Goal: Task Accomplishment & Management: Use online tool/utility

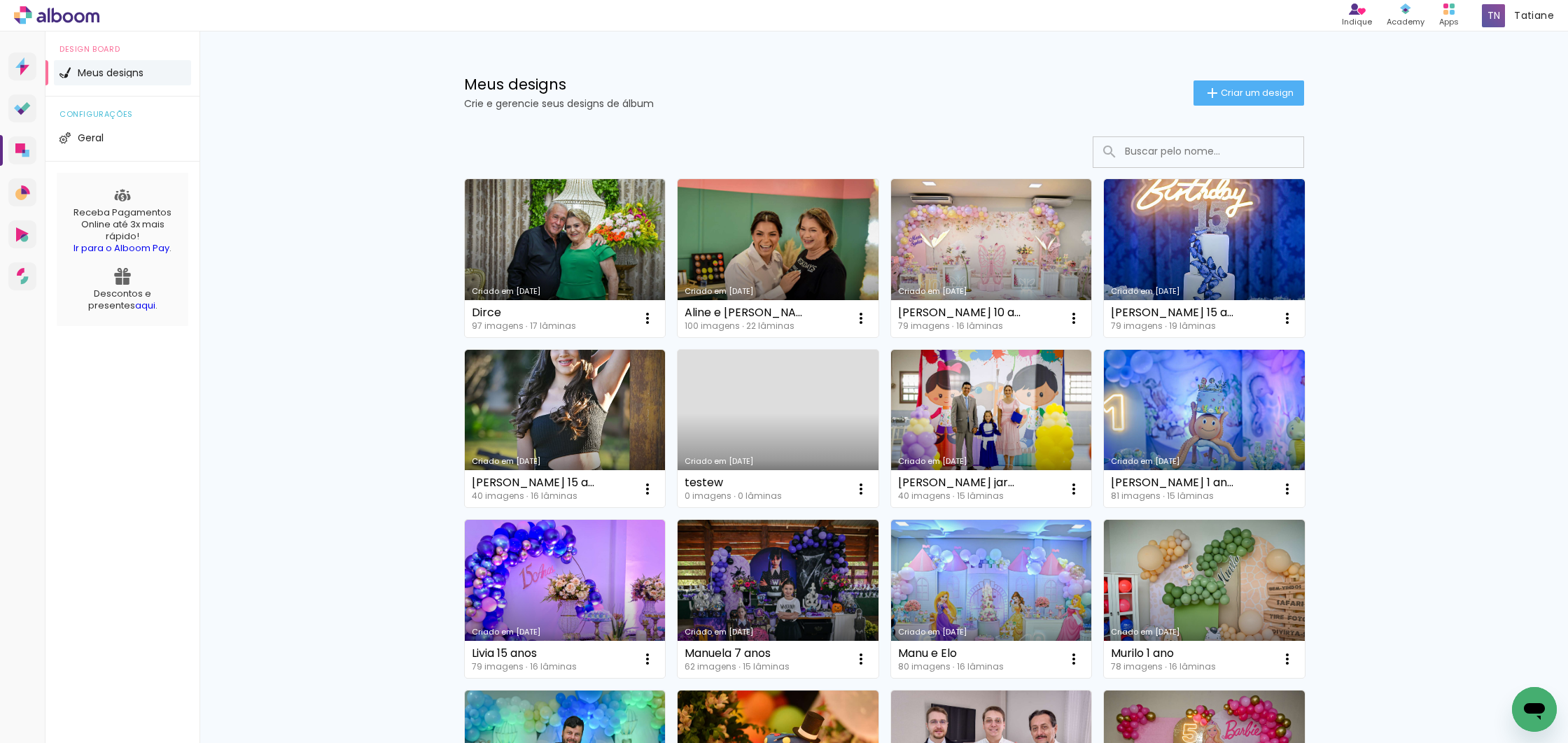
click at [1224, 71] on div "Meus designs Crie e gerencie seus designs de álbum Criar um design" at bounding box center [885, 76] width 910 height 91
click at [1230, 97] on span "Criar um design" at bounding box center [1257, 92] width 73 height 9
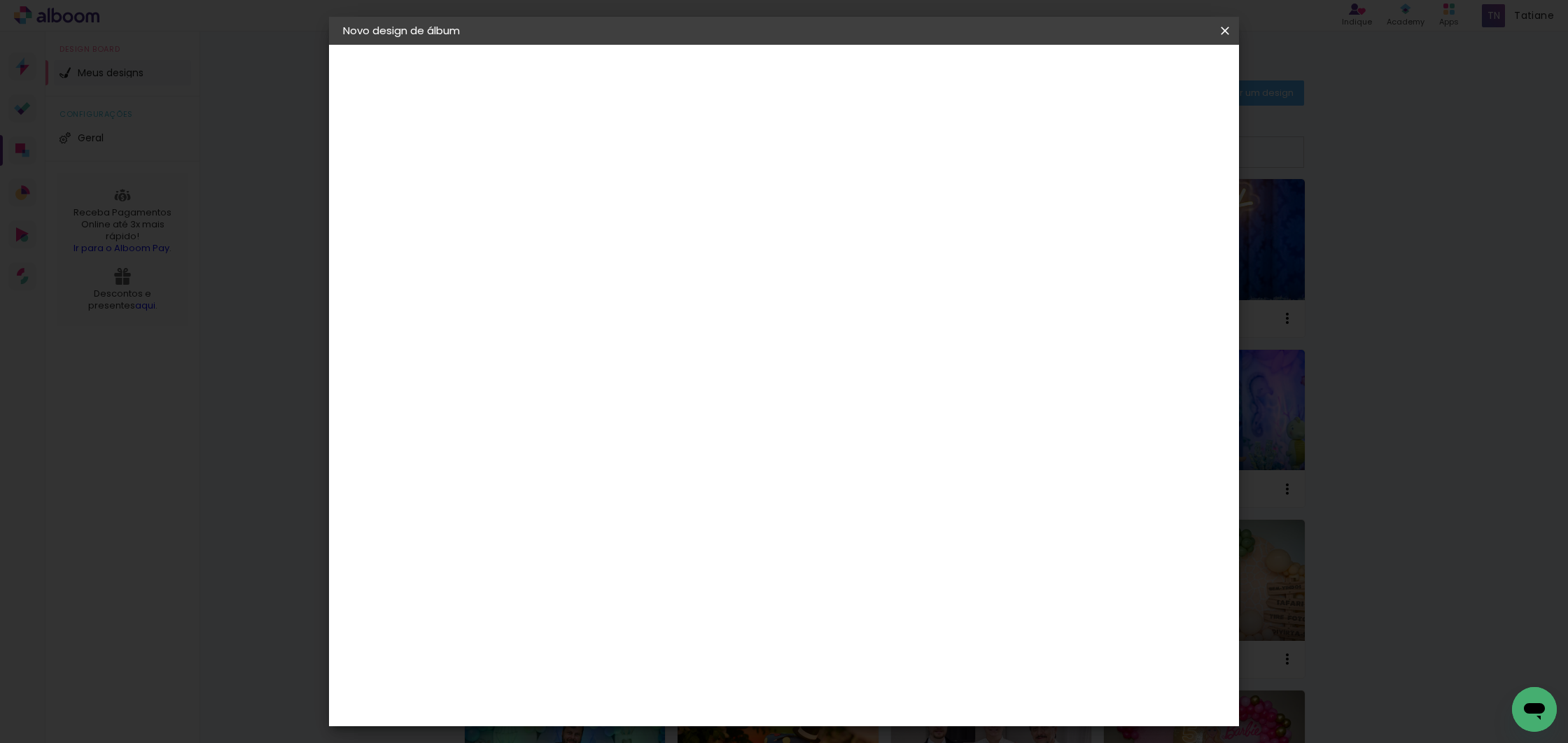
click at [572, 189] on input at bounding box center [572, 188] width 0 height 22
type input "Vitoria terceirao"
type paper-input "Vitoria terceirao"
click at [0, 0] on slot "Avançar" at bounding box center [0, 0] width 0 height 0
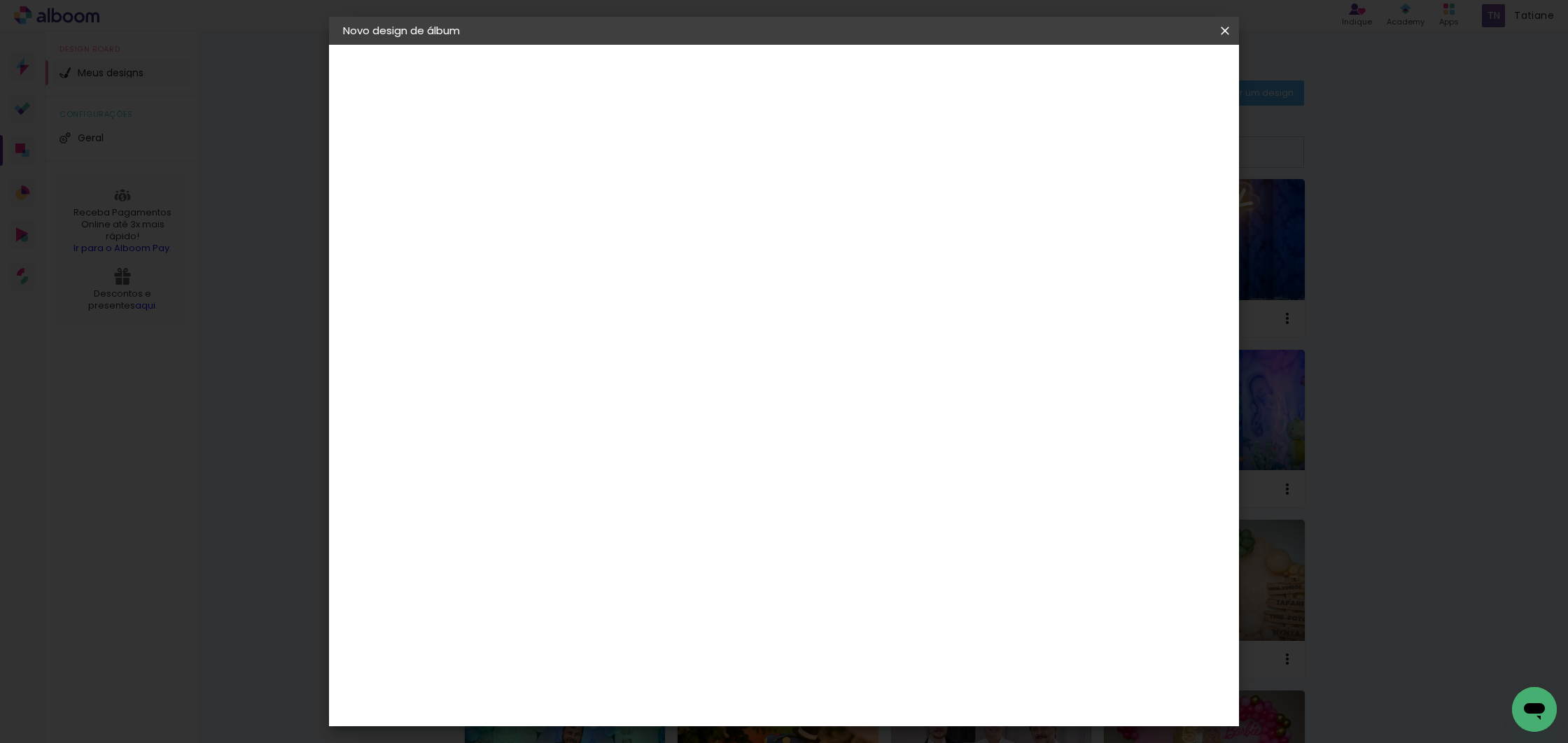
click at [0, 0] on slot "Avançar" at bounding box center [0, 0] width 0 height 0
click at [626, 233] on input "text" at bounding box center [599, 243] width 55 height 22
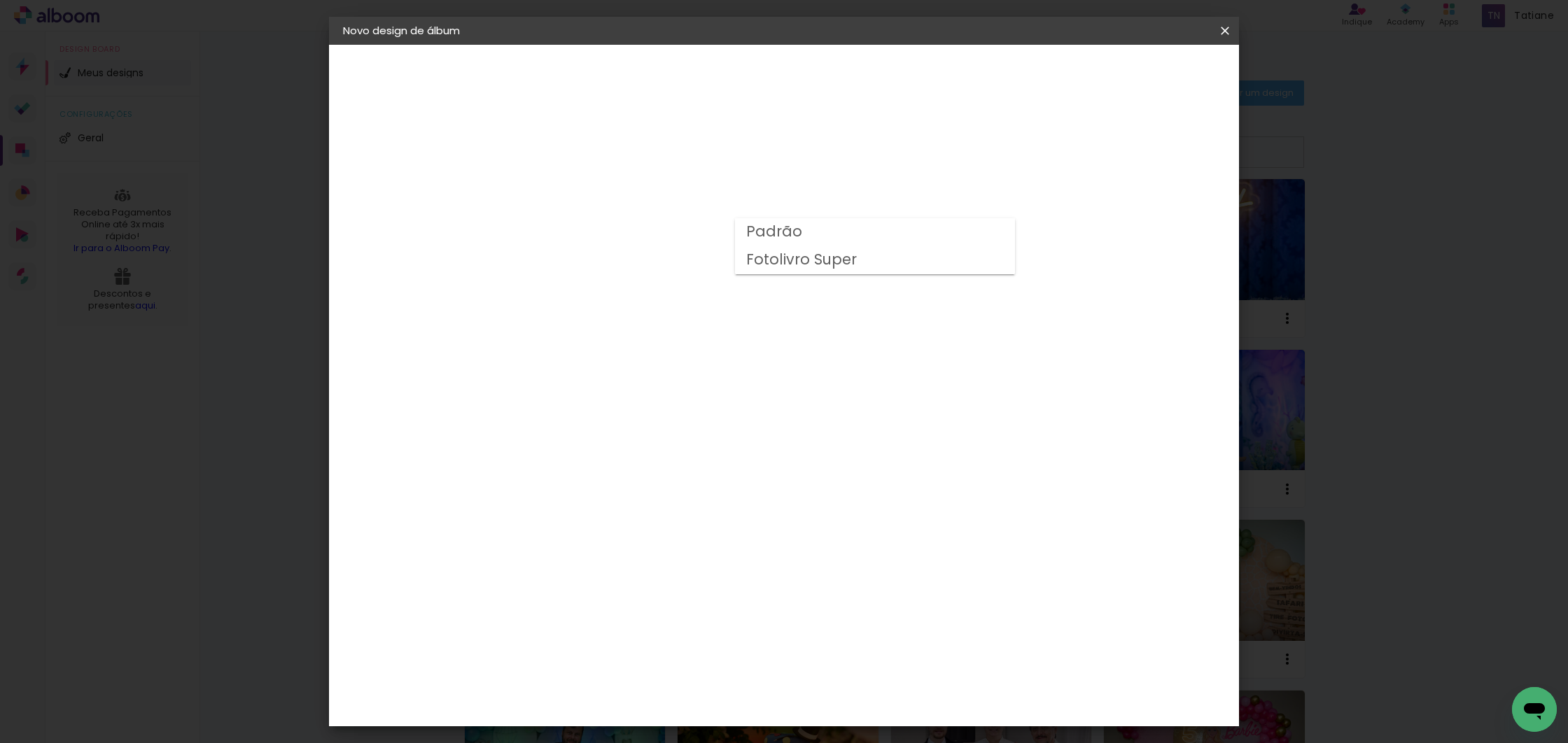
click at [808, 234] on paper-item "Padrão" at bounding box center [875, 232] width 280 height 28
type input "Padrão"
click at [0, 0] on slot "Avançar" at bounding box center [0, 0] width 0 height 0
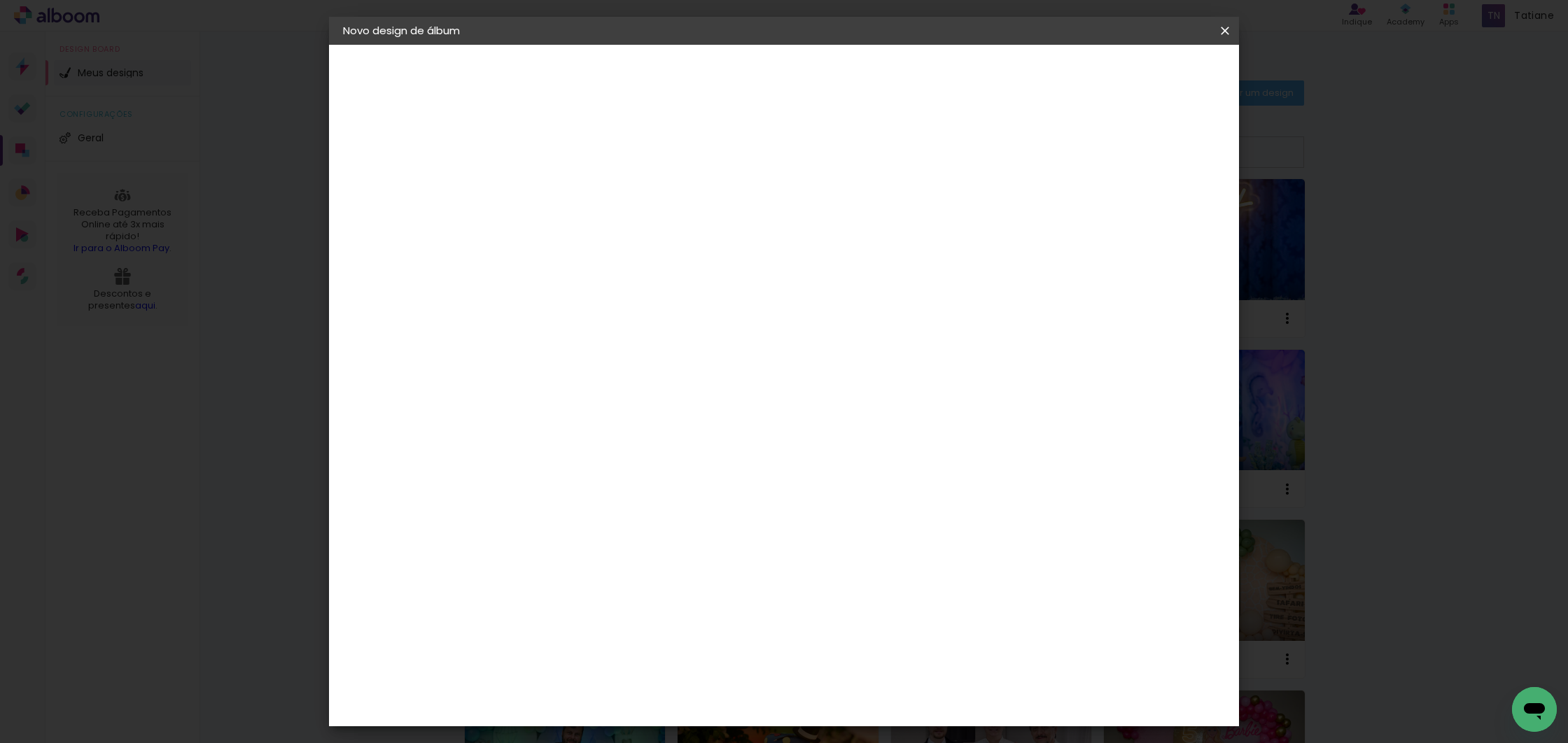
click at [1059, 152] on div at bounding box center [1053, 152] width 13 height 13
type paper-checkbox "on"
click at [1138, 75] on span "Iniciar design" at bounding box center [1106, 74] width 63 height 10
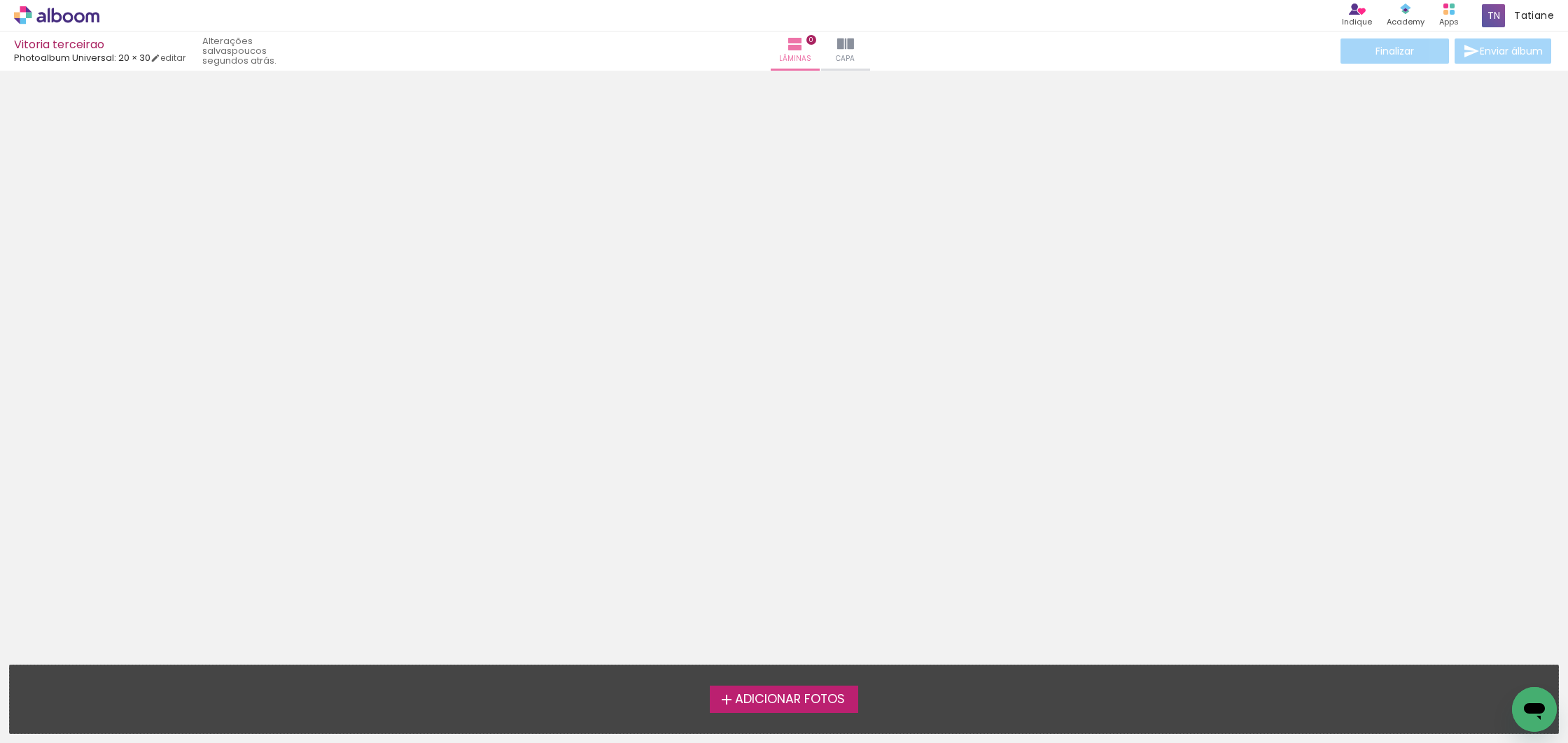
click at [793, 702] on span "Adicionar Fotos" at bounding box center [790, 700] width 110 height 13
click at [0, 0] on input "file" at bounding box center [0, 0] width 0 height 0
